Goal: Task Accomplishment & Management: Complete application form

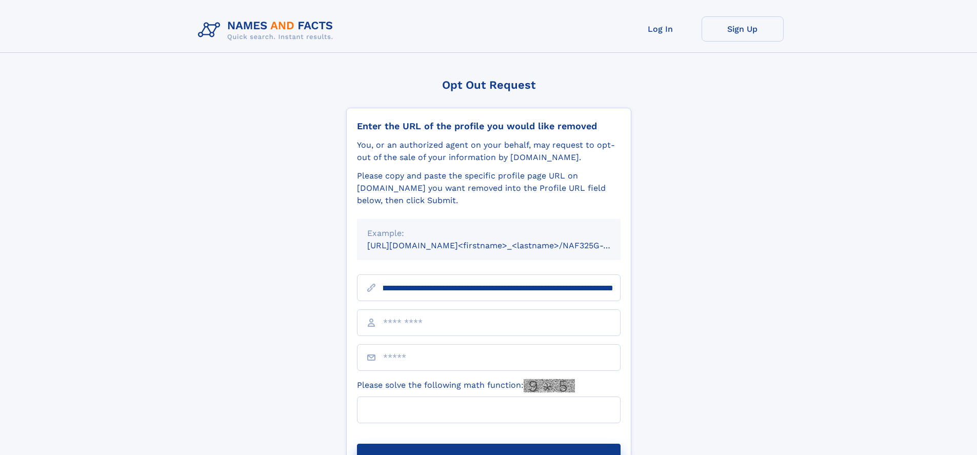
scroll to position [0, 128]
type input "**********"
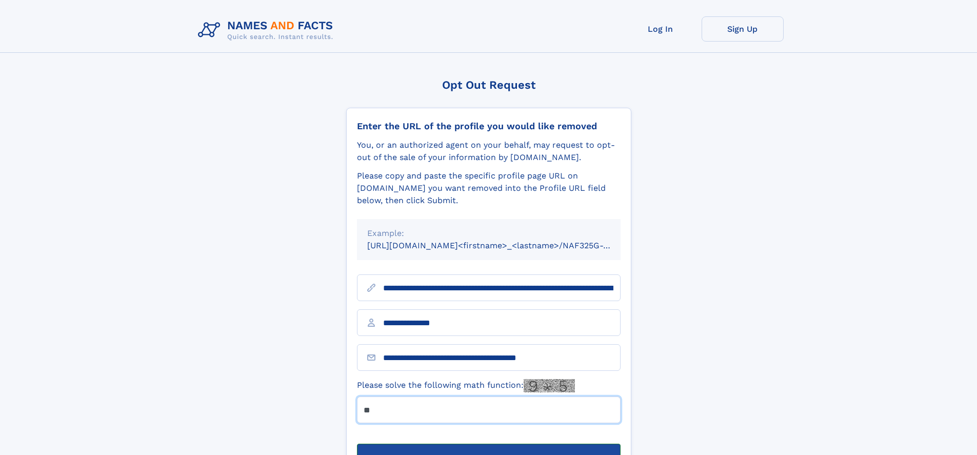
type input "**"
click at [488, 444] on button "Submit Opt Out Request" at bounding box center [489, 460] width 264 height 33
